Goal: Navigation & Orientation: Find specific page/section

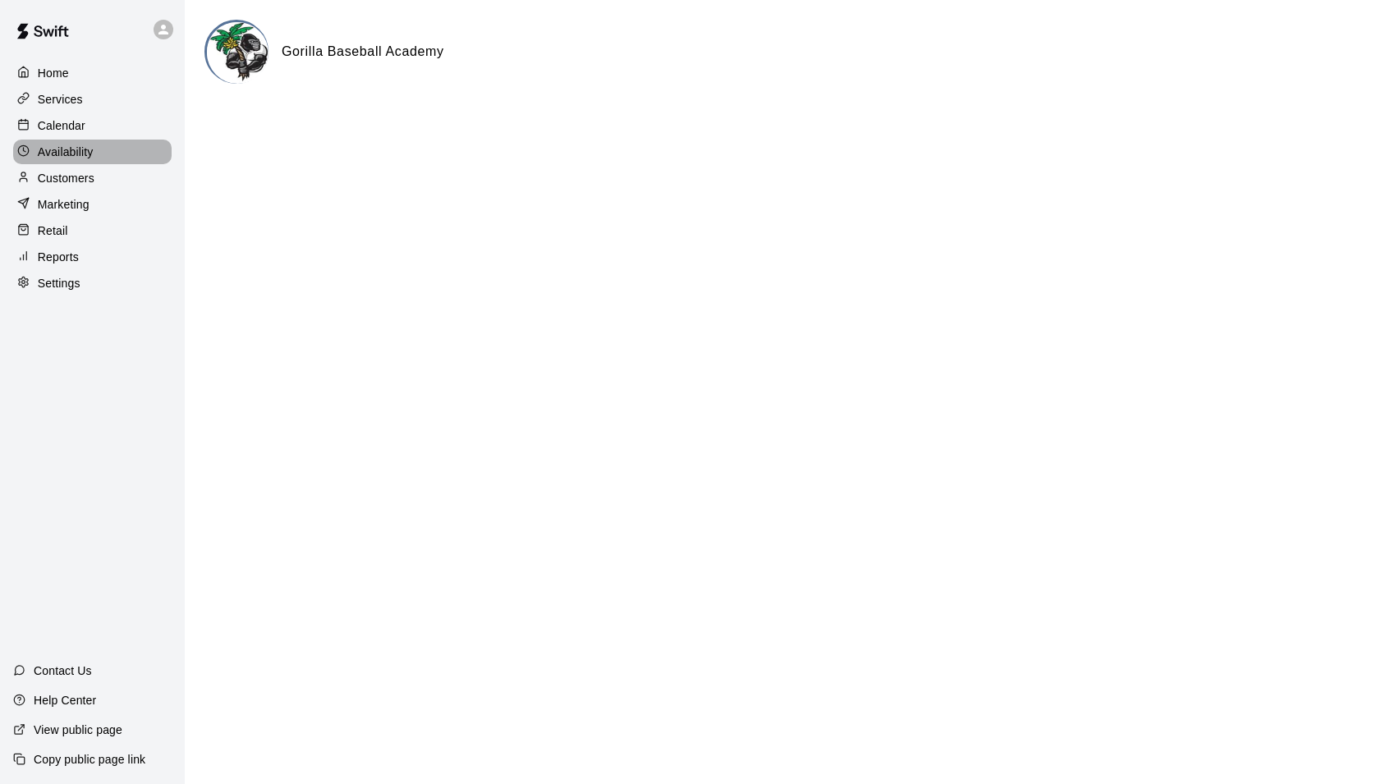
click at [71, 158] on p "Availability" at bounding box center [66, 152] width 56 height 16
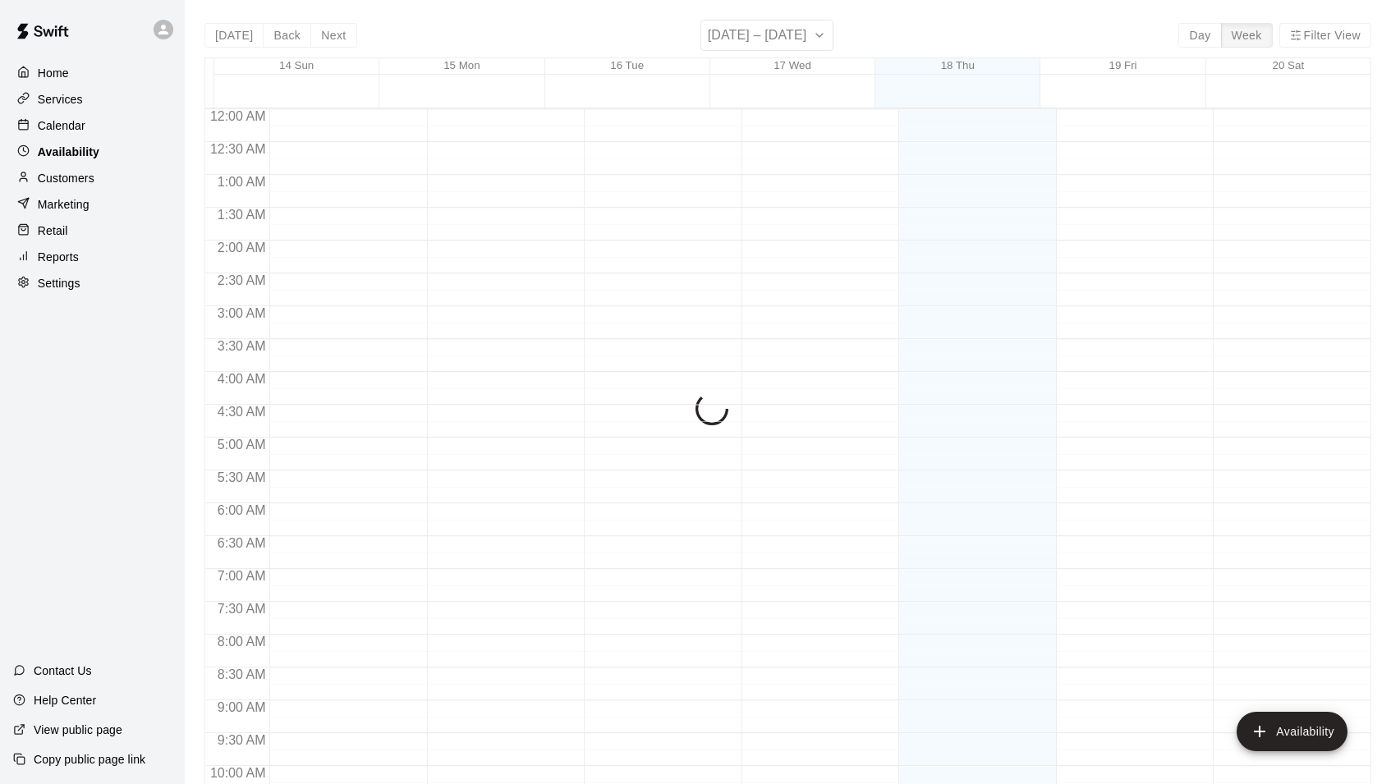
scroll to position [733, 0]
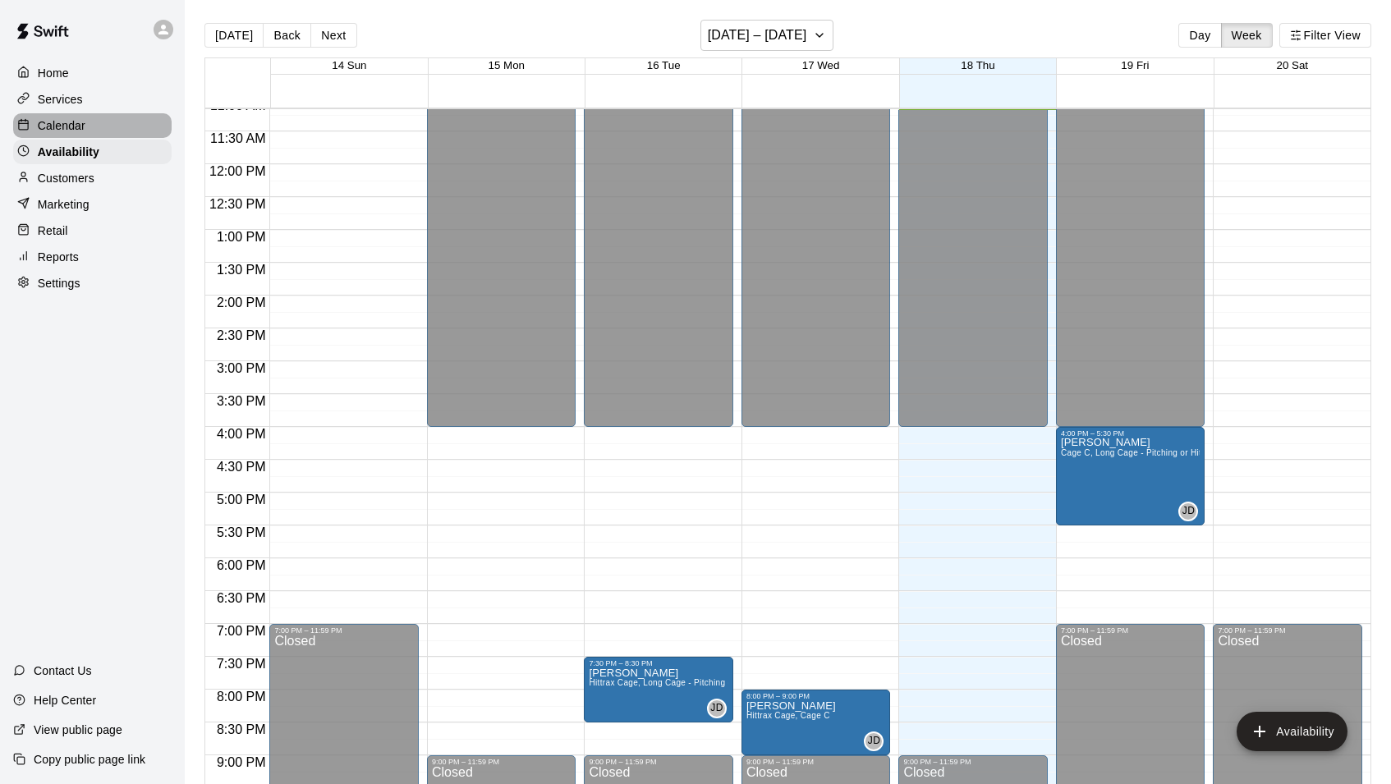
click at [62, 129] on p "Calendar" at bounding box center [62, 125] width 48 height 16
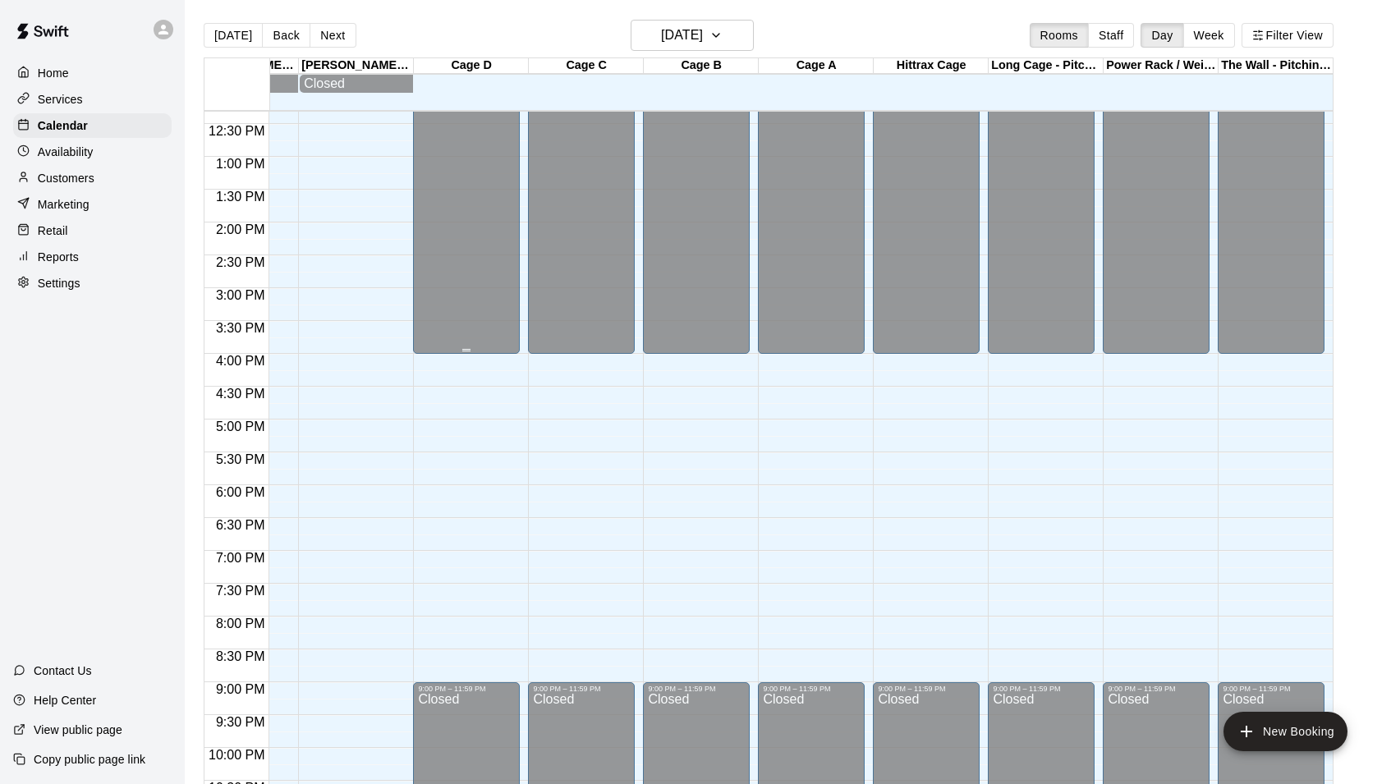
scroll to position [0, 200]
click at [85, 152] on p "Availability" at bounding box center [66, 152] width 56 height 16
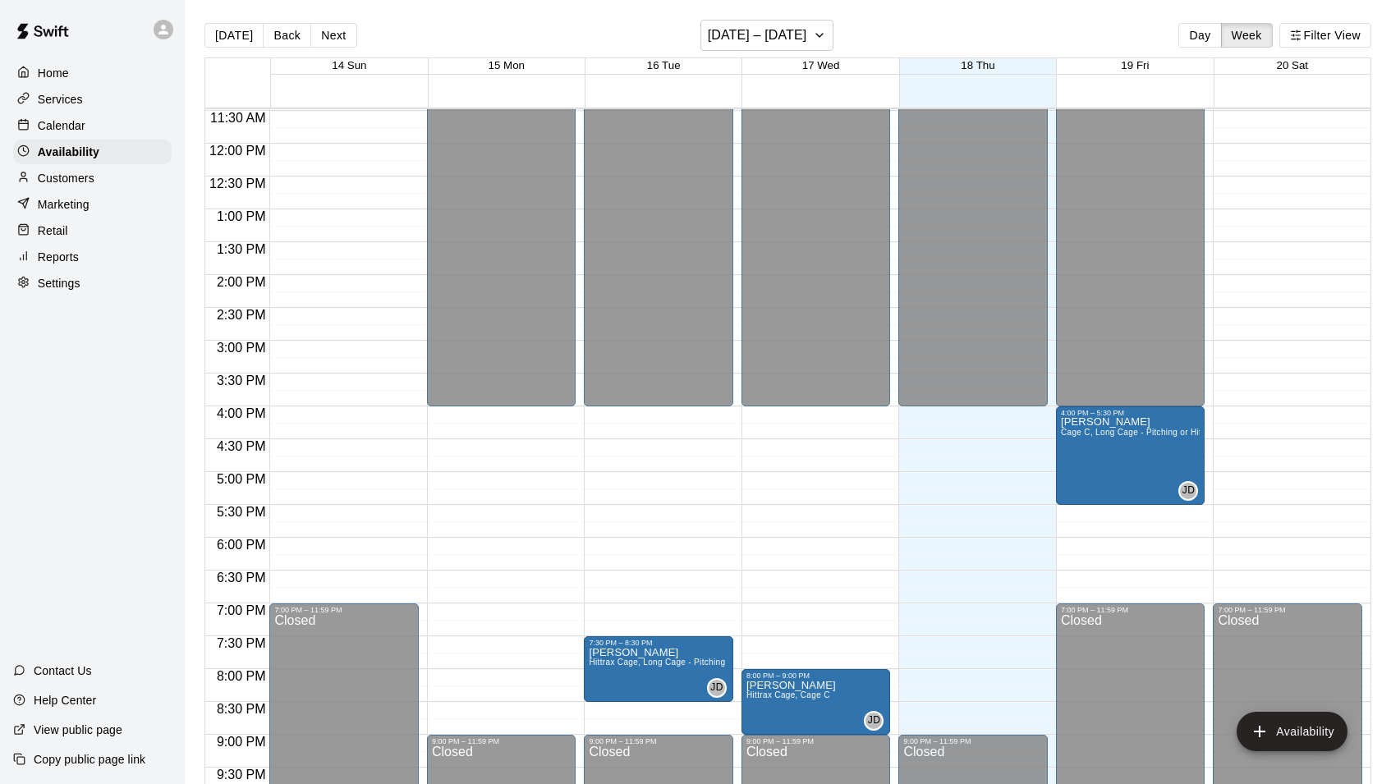
scroll to position [753, 0]
click at [60, 123] on p "Calendar" at bounding box center [62, 125] width 48 height 16
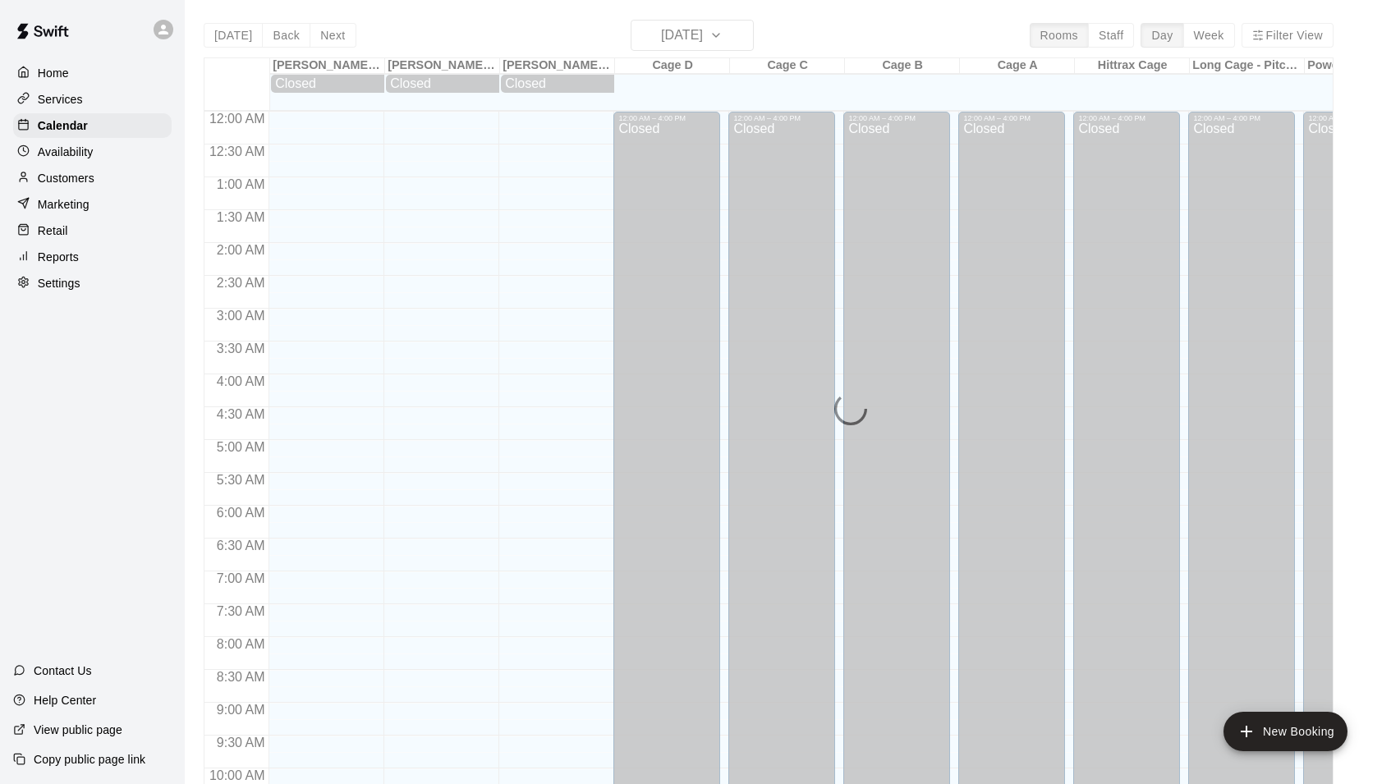
scroll to position [734, 0]
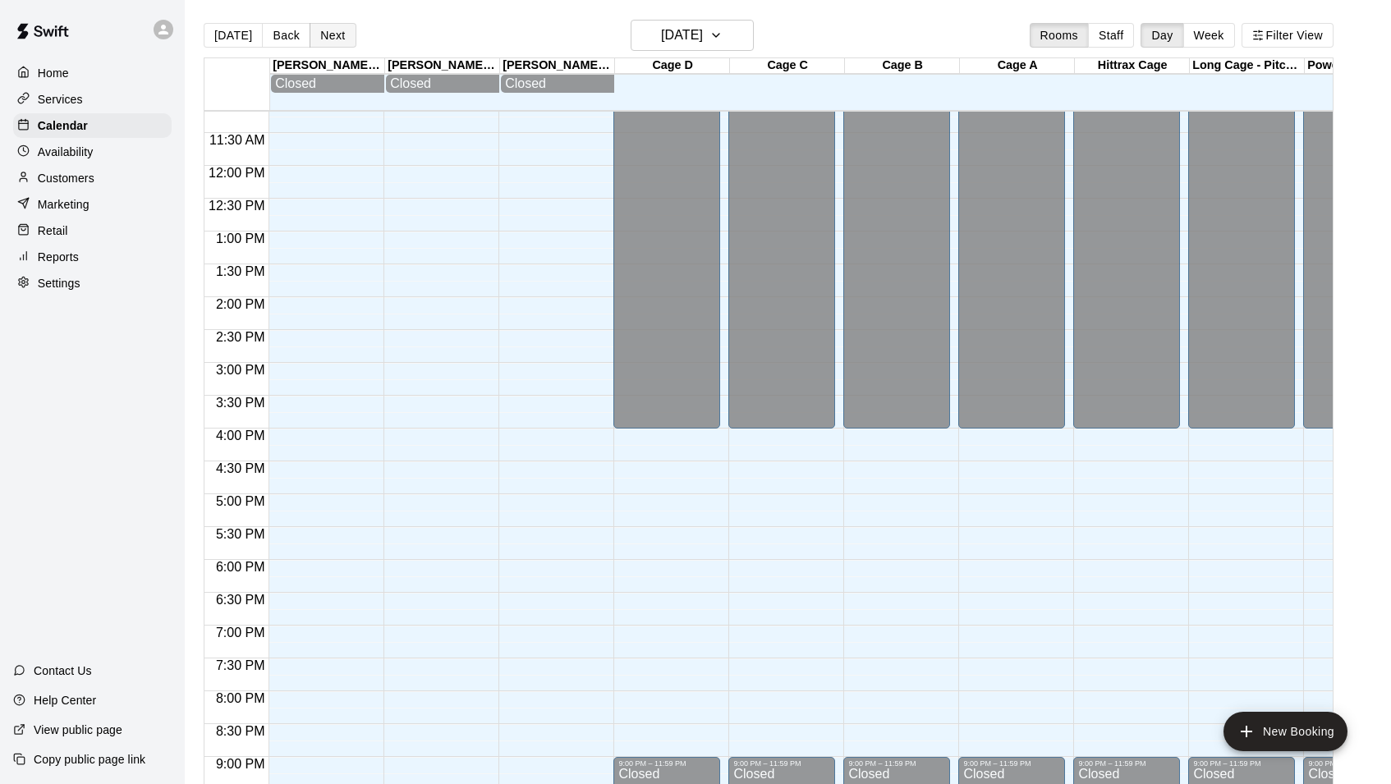
click at [329, 33] on button "Next" at bounding box center [333, 35] width 46 height 25
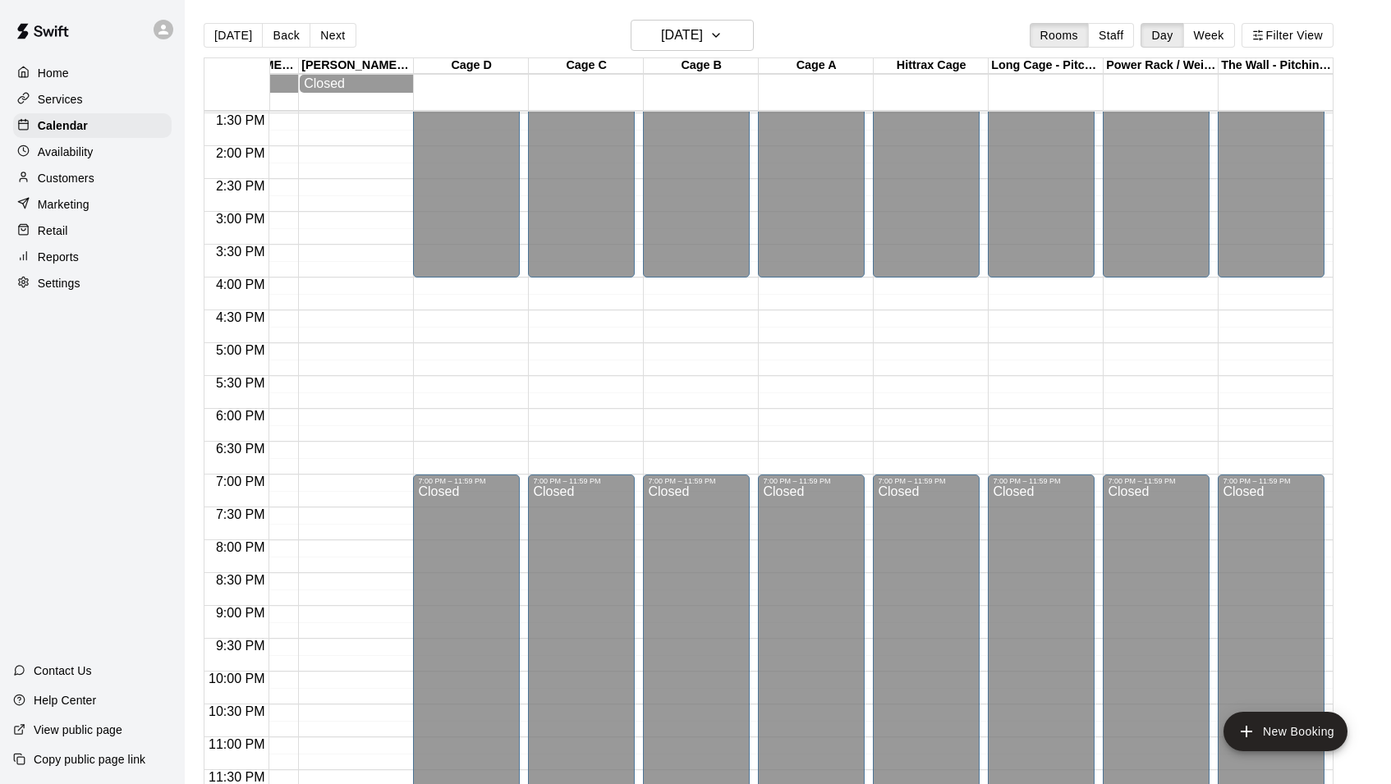
scroll to position [886, 201]
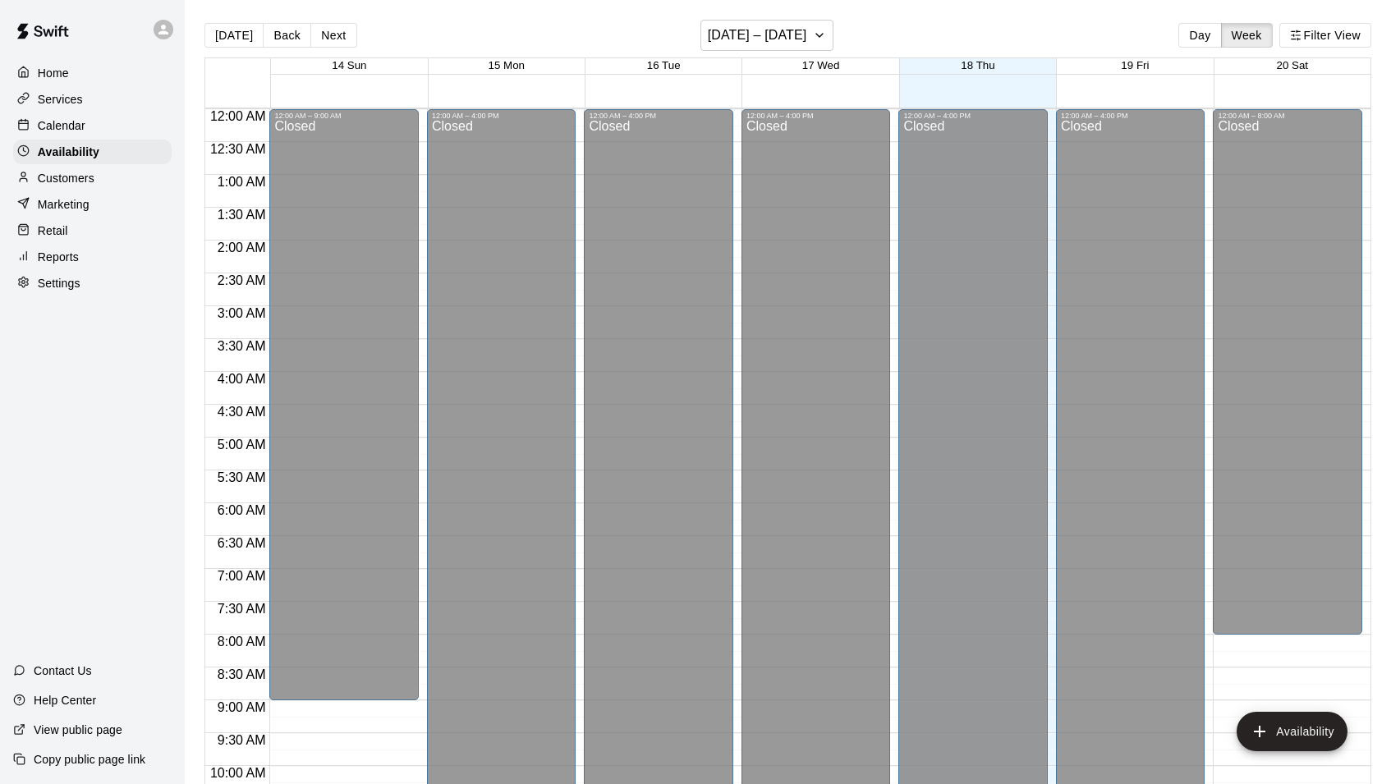
scroll to position [734, 0]
